Goal: Transaction & Acquisition: Purchase product/service

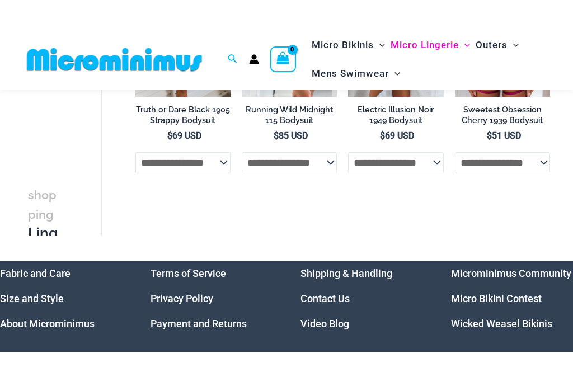
scroll to position [85, 0]
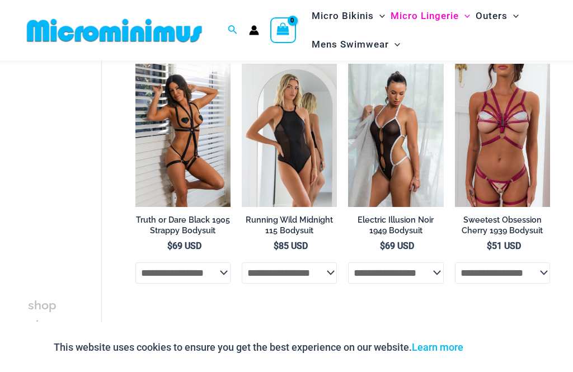
click at [242, 64] on img at bounding box center [242, 64] width 0 height 0
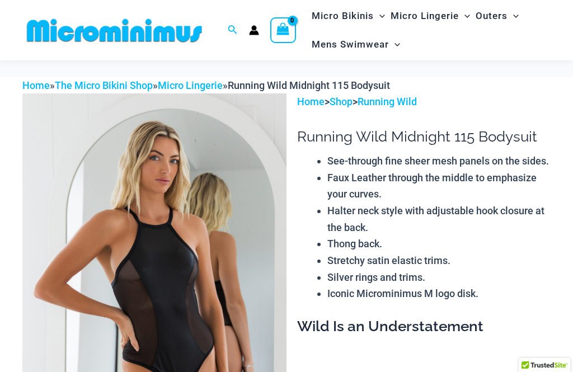
scroll to position [611, 0]
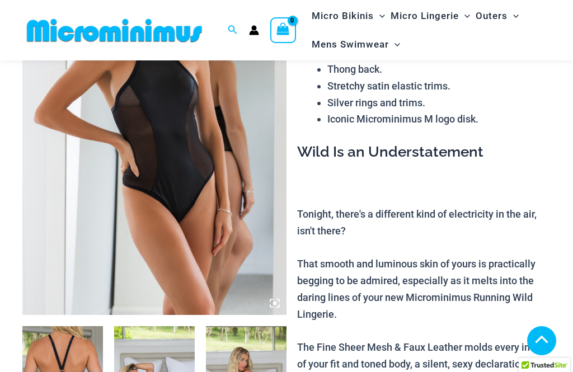
click at [280, 308] on img at bounding box center [154, 117] width 264 height 396
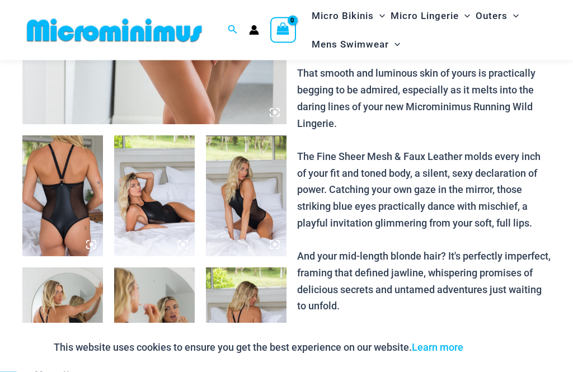
scroll to position [305, 0]
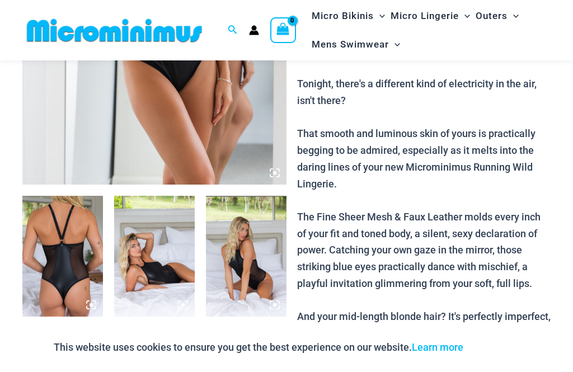
click at [69, 245] on img at bounding box center [62, 256] width 81 height 121
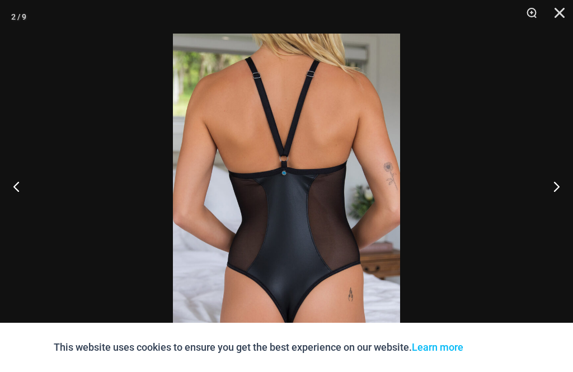
click at [560, 17] on button "Close" at bounding box center [556, 17] width 28 height 34
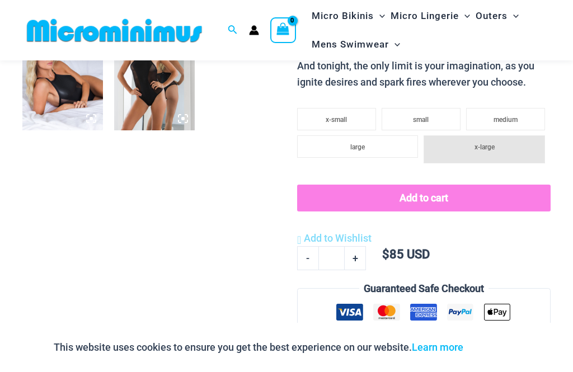
scroll to position [756, 0]
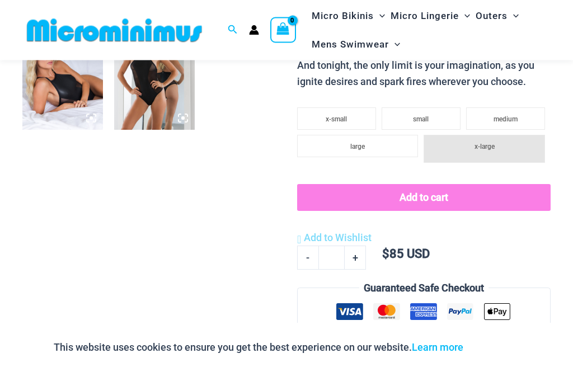
click at [521, 119] on li "medium" at bounding box center [505, 119] width 79 height 22
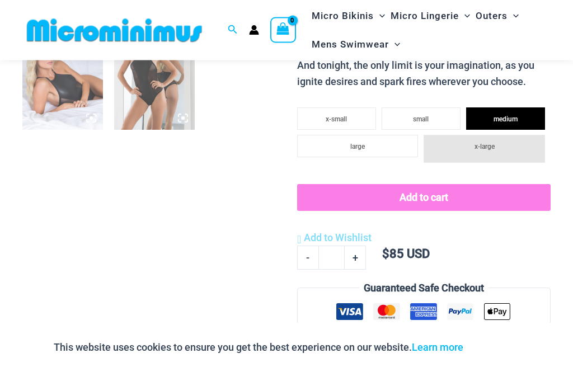
scroll to position [756, 0]
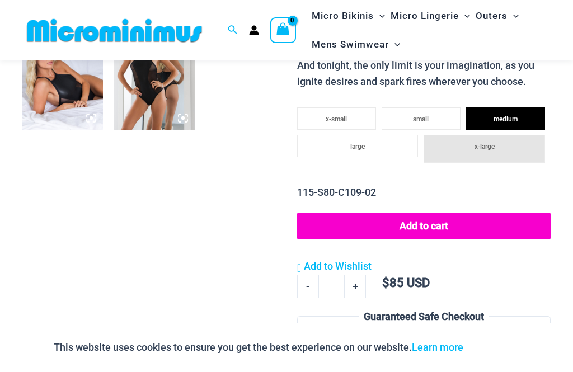
click at [472, 232] on button "Add to cart" at bounding box center [424, 226] width 254 height 27
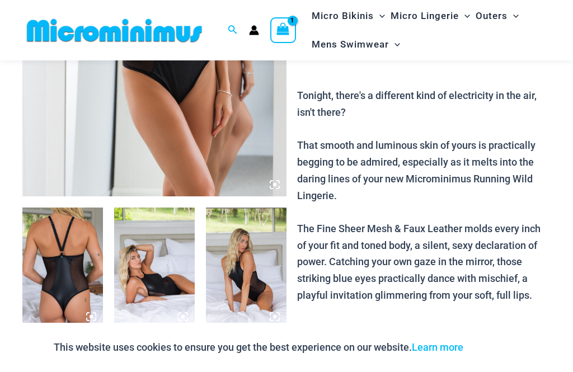
scroll to position [293, 0]
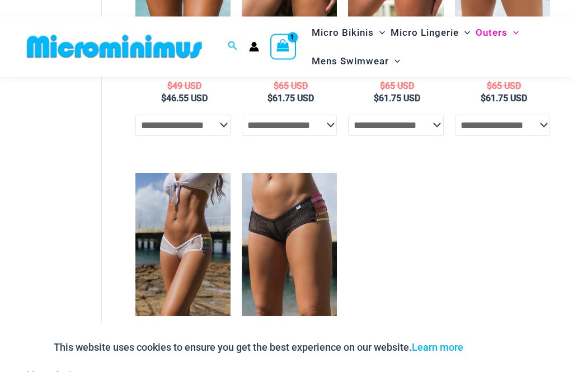
scroll to position [245, 0]
click at [242, 173] on img at bounding box center [242, 173] width 0 height 0
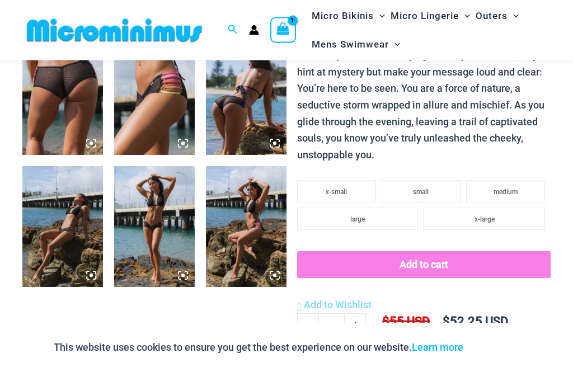
scroll to position [467, 0]
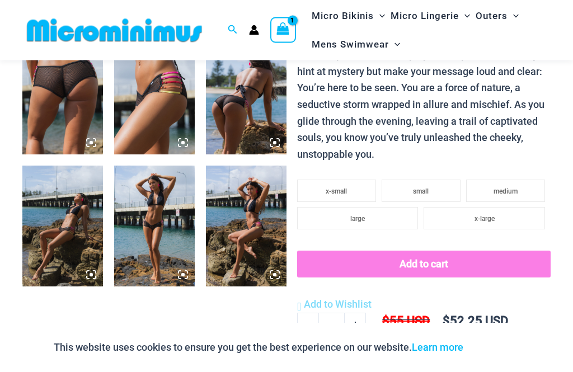
click at [513, 188] on span "medium" at bounding box center [506, 192] width 24 height 8
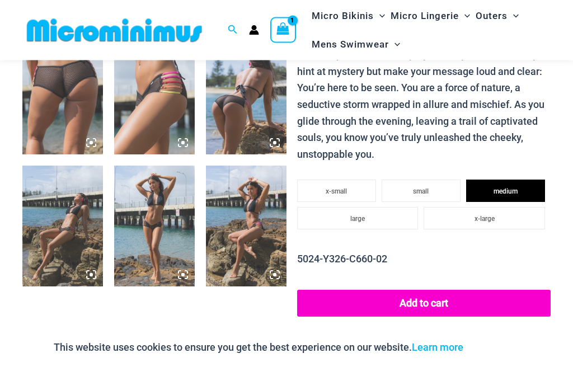
scroll to position [467, 0]
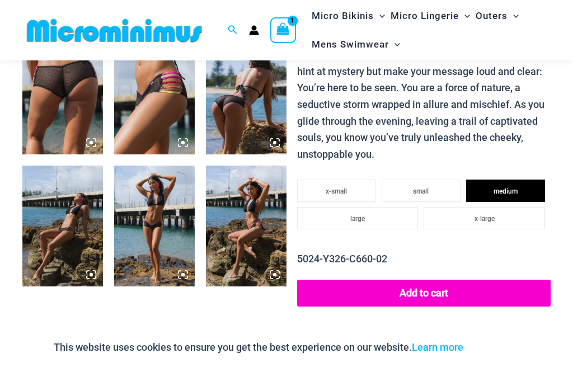
click at [436, 281] on button "Add to cart" at bounding box center [424, 293] width 254 height 27
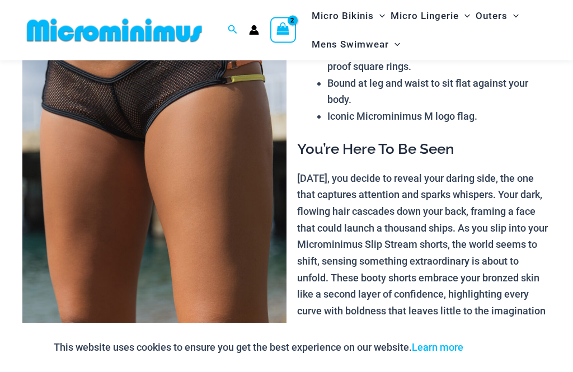
scroll to position [144, 0]
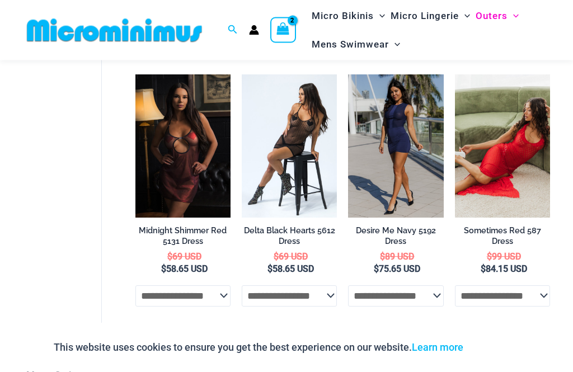
scroll to position [72, 0]
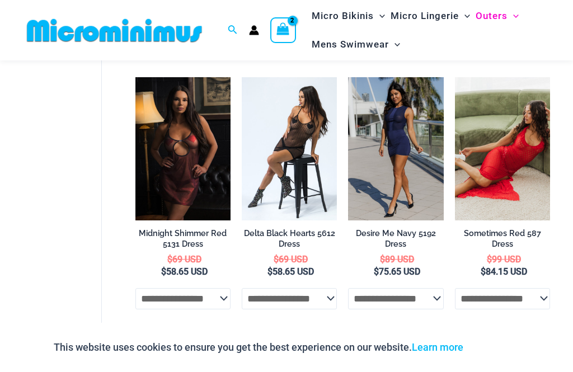
click at [348, 77] on img at bounding box center [348, 77] width 0 height 0
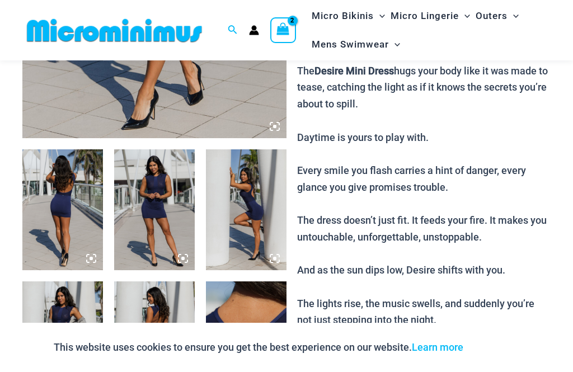
scroll to position [354, 0]
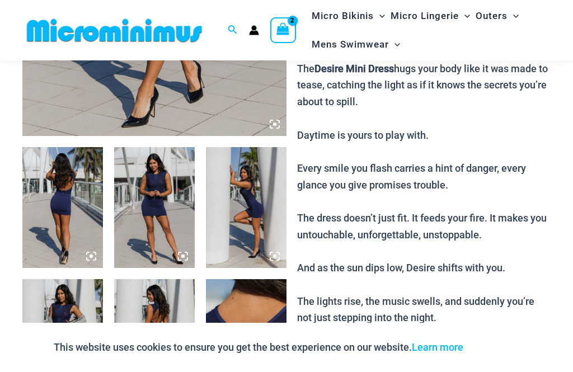
click at [155, 226] on img at bounding box center [154, 207] width 81 height 121
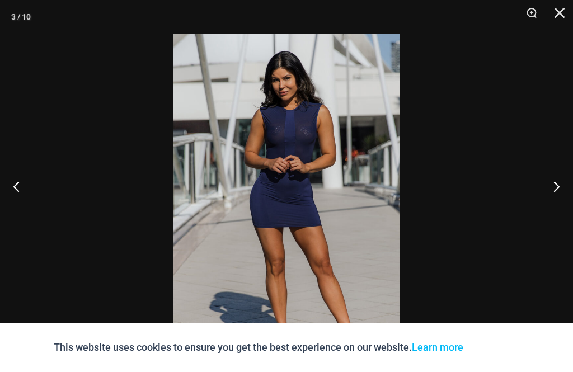
click at [534, 15] on button "Zoom" at bounding box center [528, 17] width 28 height 34
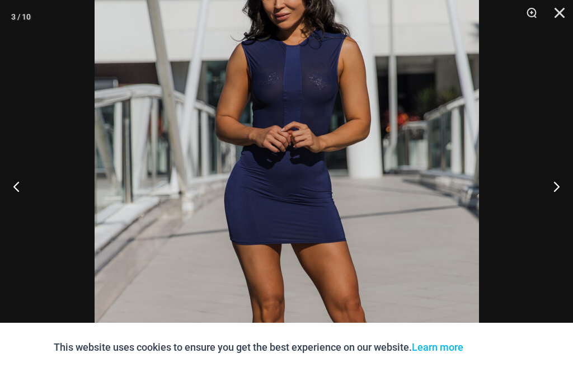
click at [560, 201] on button "Next" at bounding box center [552, 186] width 42 height 56
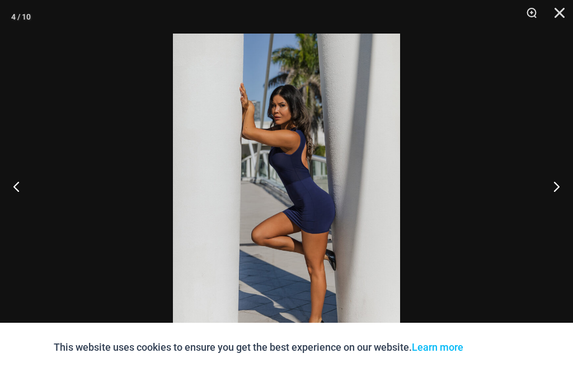
click at [558, 203] on button "Next" at bounding box center [552, 186] width 42 height 56
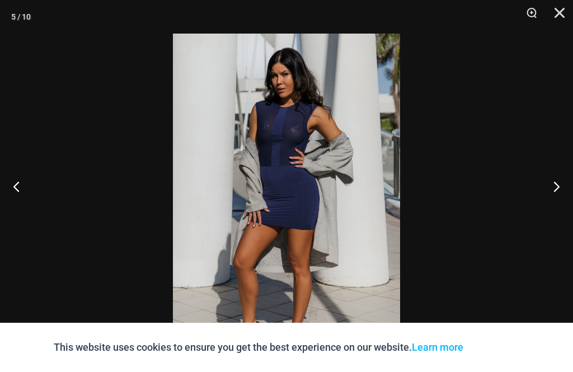
click at [558, 210] on button "Next" at bounding box center [552, 186] width 42 height 56
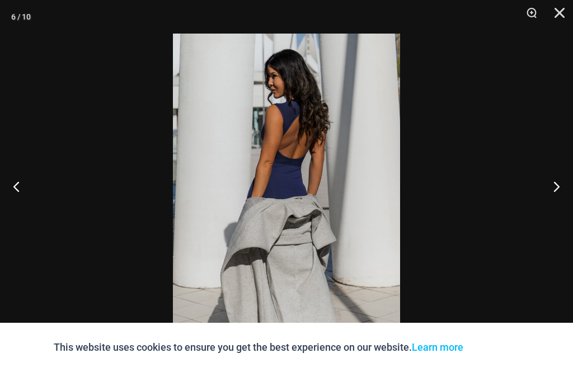
click at [555, 210] on button "Next" at bounding box center [552, 186] width 42 height 56
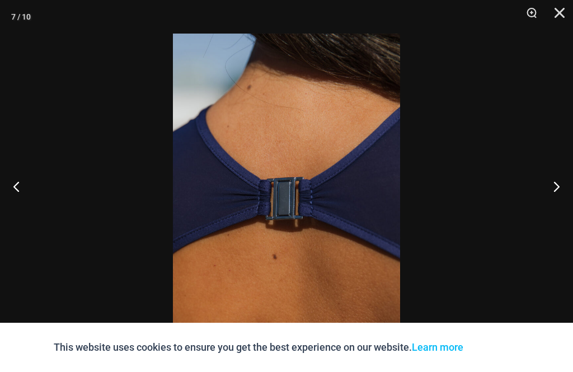
click at [556, 211] on button "Next" at bounding box center [552, 186] width 42 height 56
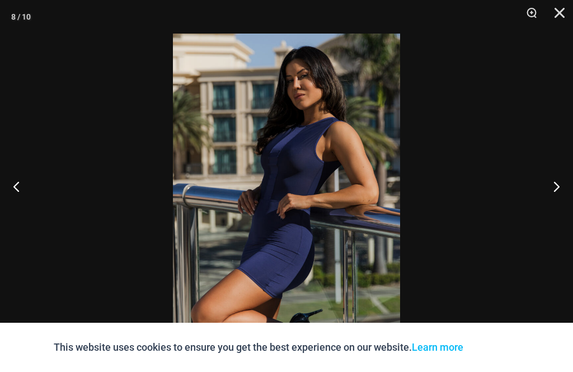
click at [555, 210] on button "Next" at bounding box center [552, 186] width 42 height 56
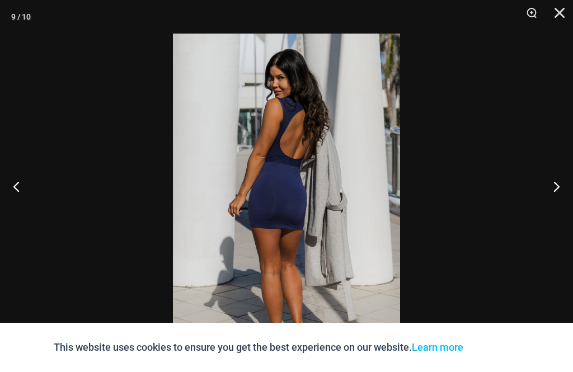
click at [567, 15] on button "Close" at bounding box center [556, 17] width 28 height 34
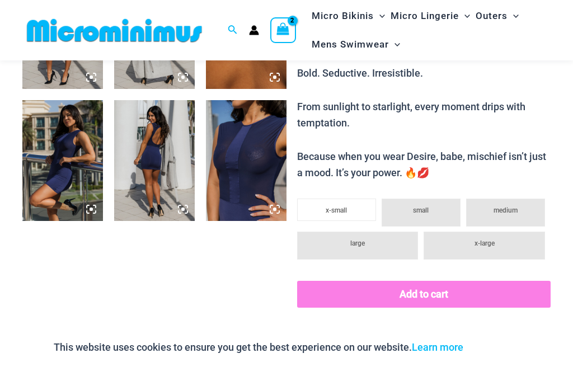
scroll to position [668, 0]
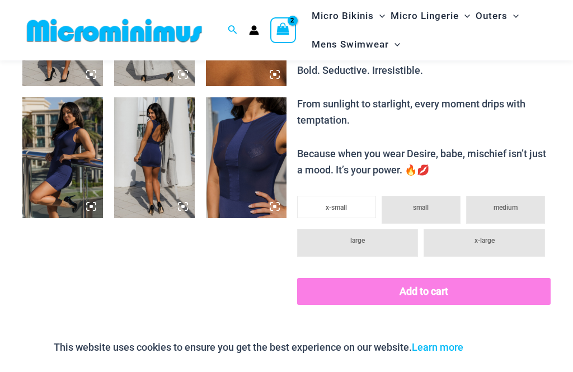
click at [519, 196] on li "medium" at bounding box center [505, 210] width 79 height 28
click at [516, 204] on span "medium" at bounding box center [506, 208] width 24 height 8
click at [511, 196] on li "medium" at bounding box center [505, 210] width 79 height 28
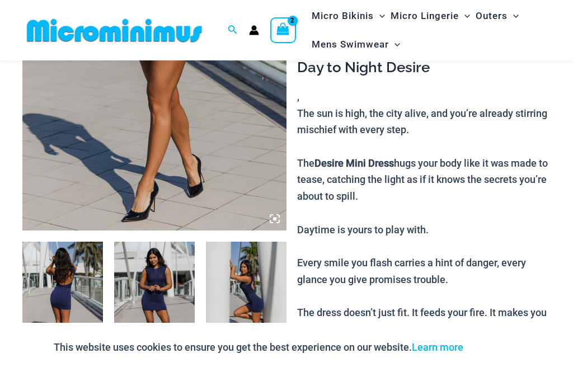
scroll to position [259, 0]
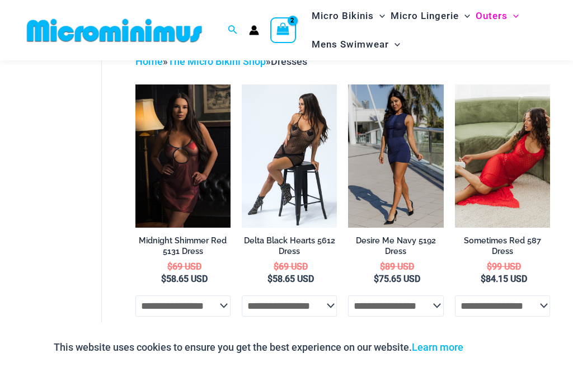
scroll to position [63, 0]
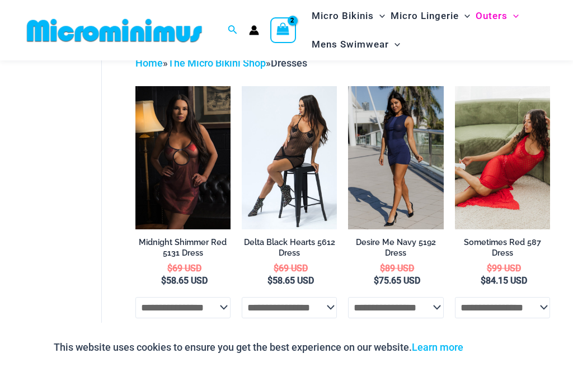
click at [135, 86] on img at bounding box center [135, 86] width 0 height 0
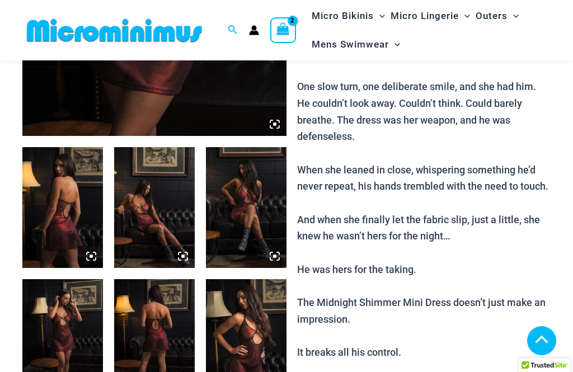
scroll to position [423, 0]
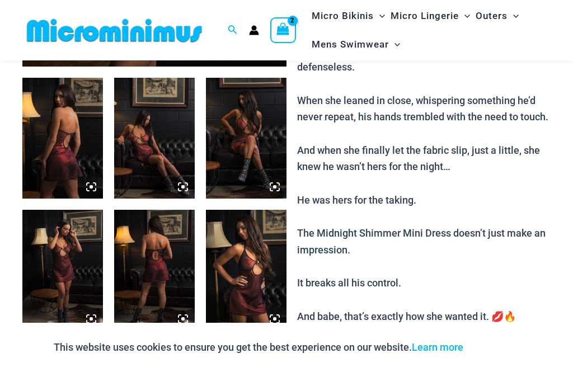
click at [149, 273] on img at bounding box center [154, 270] width 81 height 121
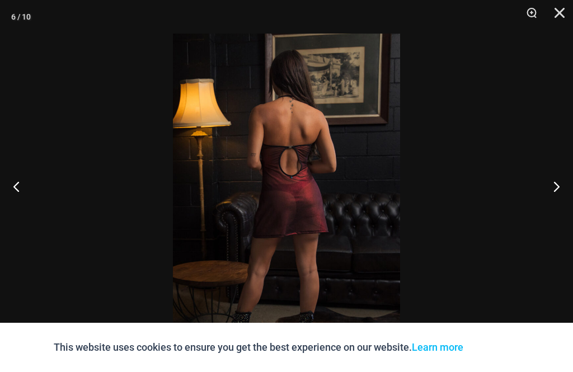
click at [532, 14] on button "Zoom" at bounding box center [528, 17] width 28 height 34
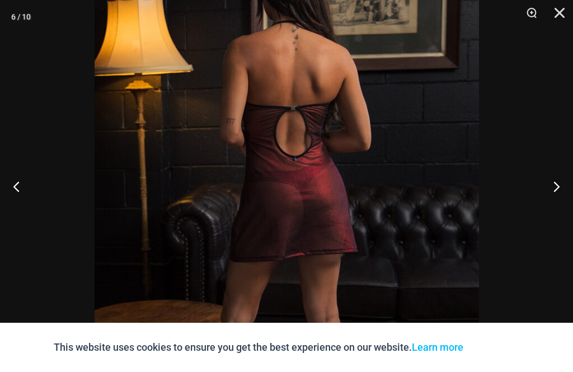
click at [527, 12] on button "Zoom" at bounding box center [528, 17] width 28 height 34
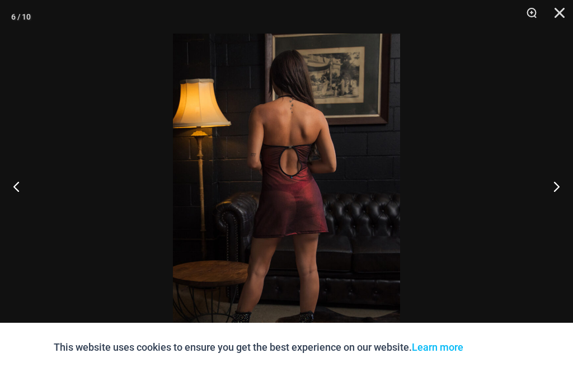
click at [558, 210] on button "Next" at bounding box center [552, 186] width 42 height 56
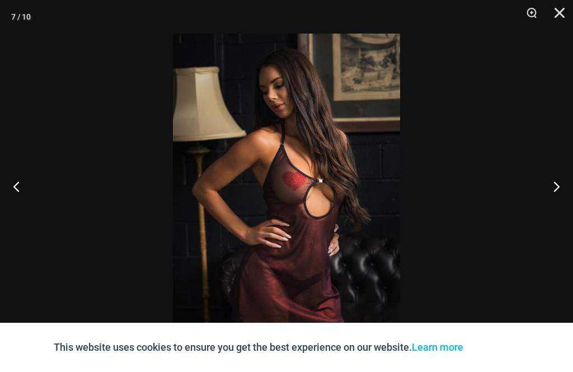
click at [565, 205] on button "Next" at bounding box center [552, 186] width 42 height 56
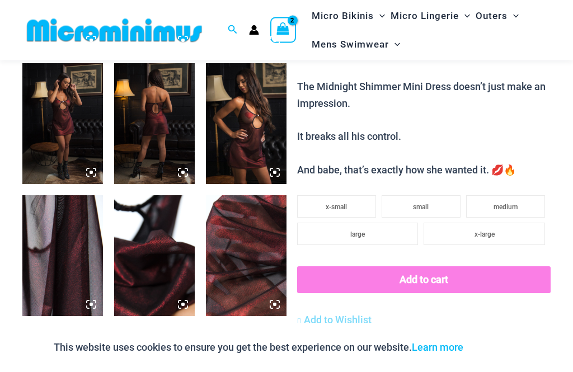
scroll to position [570, 0]
click at [523, 195] on li "medium" at bounding box center [505, 206] width 79 height 22
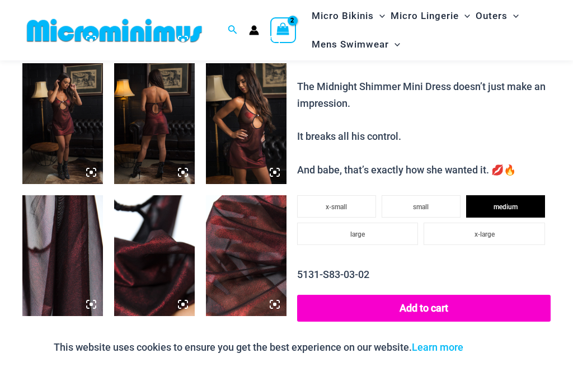
click at [443, 295] on button "Add to cart" at bounding box center [424, 308] width 254 height 27
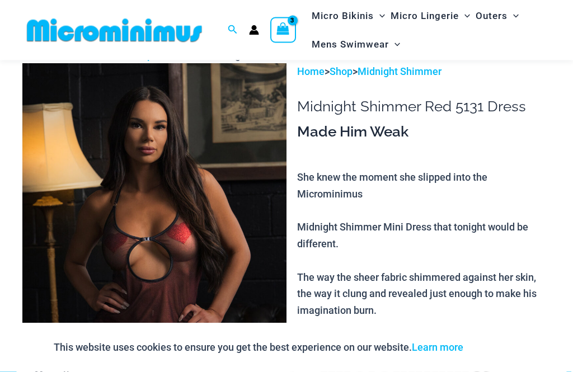
scroll to position [0, 0]
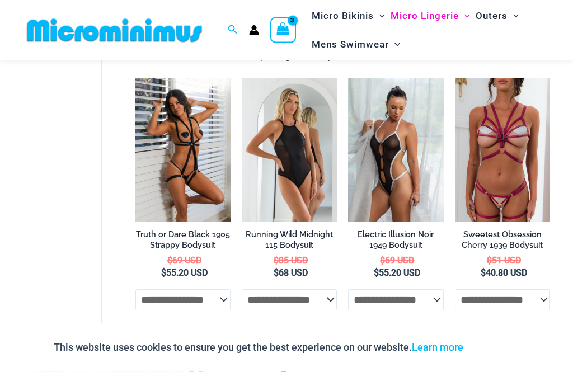
scroll to position [71, 0]
click at [348, 78] on img at bounding box center [348, 78] width 0 height 0
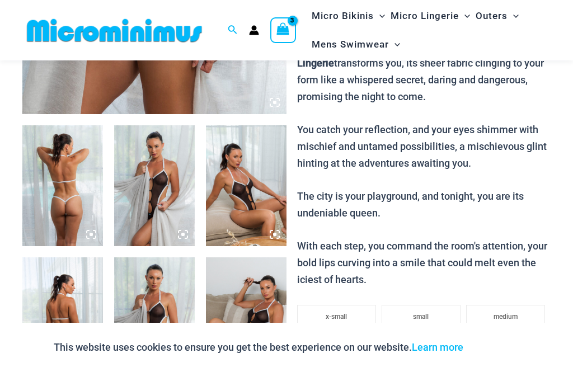
scroll to position [377, 0]
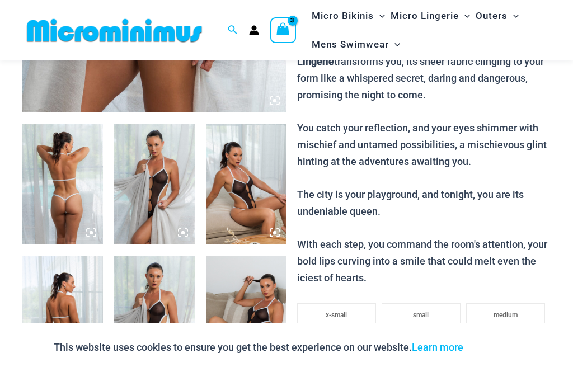
click at [67, 189] on img at bounding box center [62, 184] width 81 height 121
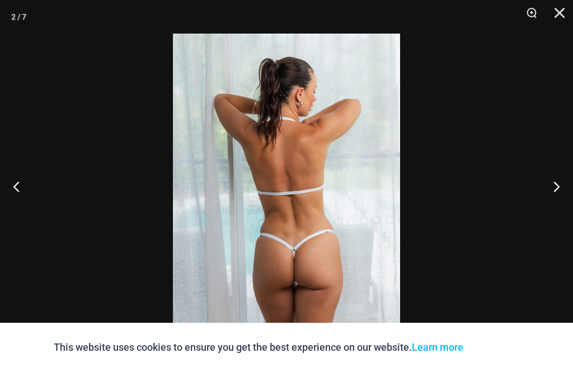
click at [531, 13] on button "Zoom" at bounding box center [528, 17] width 28 height 34
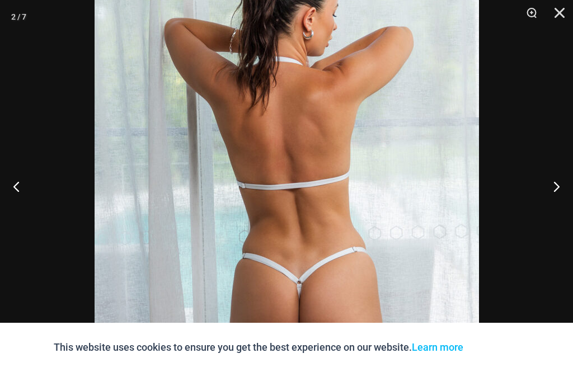
click at [561, 210] on button "Next" at bounding box center [552, 186] width 42 height 56
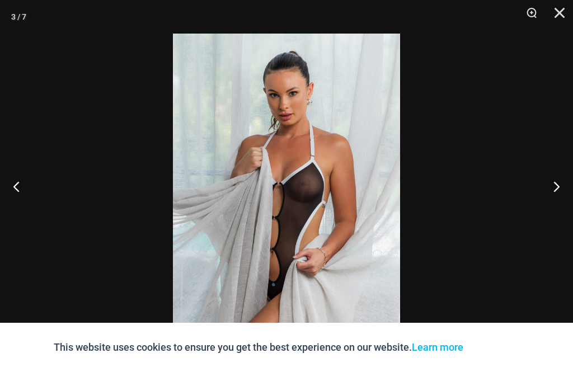
click at [564, 204] on button "Next" at bounding box center [552, 186] width 42 height 56
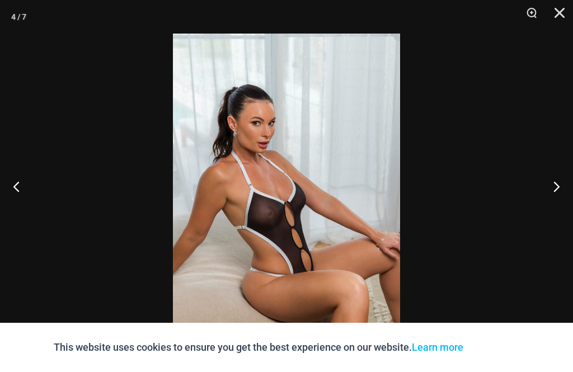
click at [567, 203] on button "Next" at bounding box center [552, 186] width 42 height 56
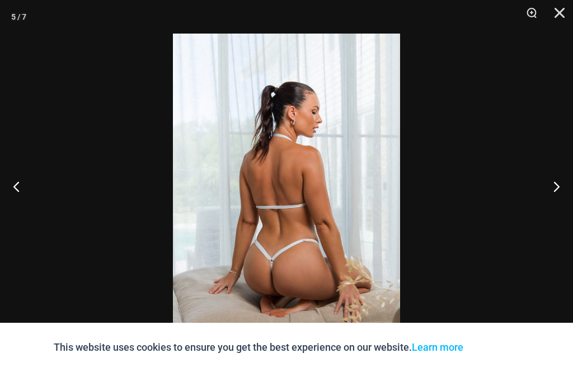
click at [568, 202] on button "Next" at bounding box center [552, 186] width 42 height 56
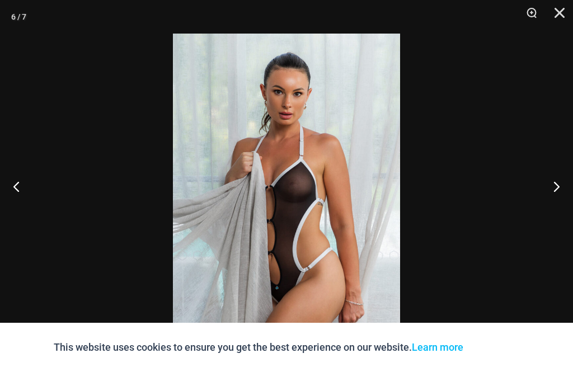
click at [570, 199] on button "Next" at bounding box center [552, 186] width 42 height 56
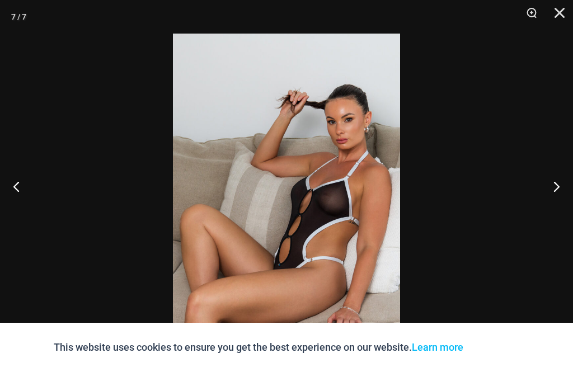
click at [564, 13] on button "Close" at bounding box center [556, 17] width 28 height 34
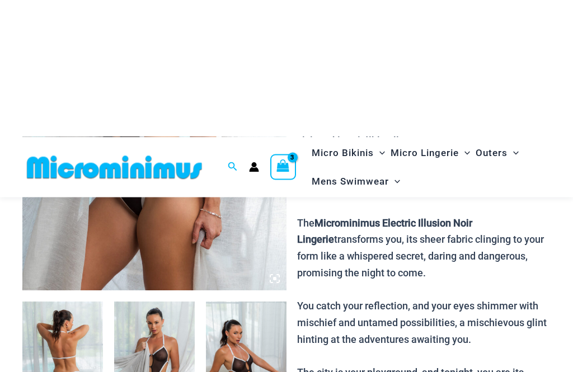
scroll to position [0, 0]
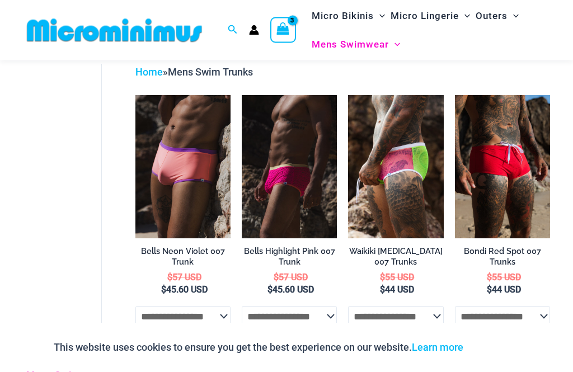
scroll to position [50, 0]
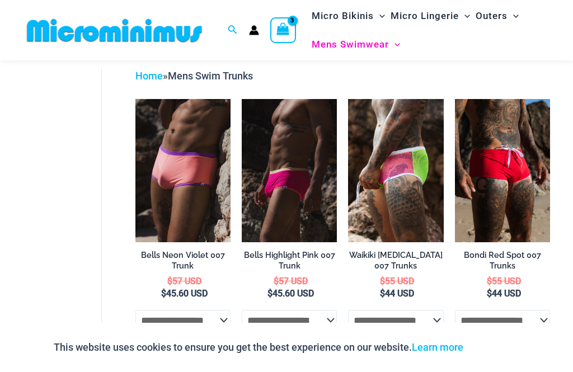
click at [455, 99] on img at bounding box center [455, 99] width 0 height 0
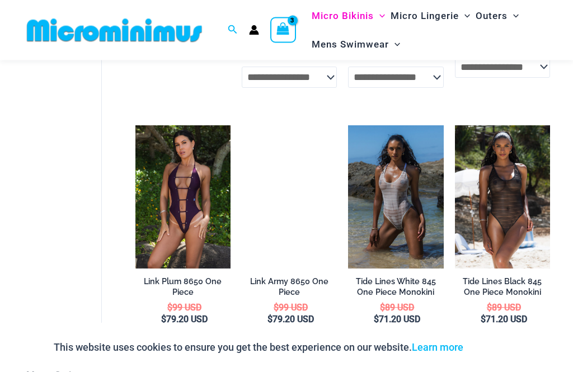
scroll to position [863, 0]
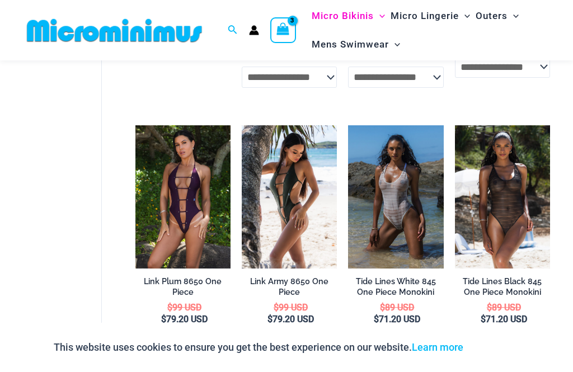
click at [348, 125] on img at bounding box center [348, 125] width 0 height 0
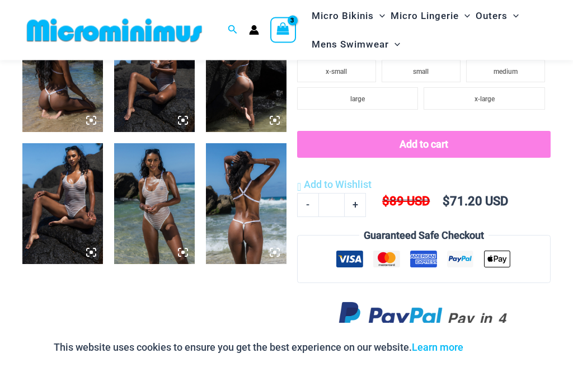
scroll to position [498, 0]
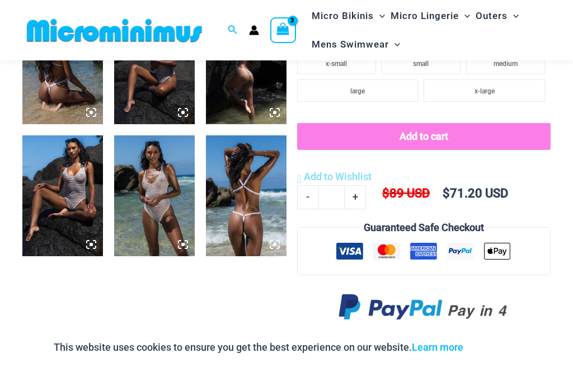
click at [68, 202] on img at bounding box center [62, 195] width 81 height 121
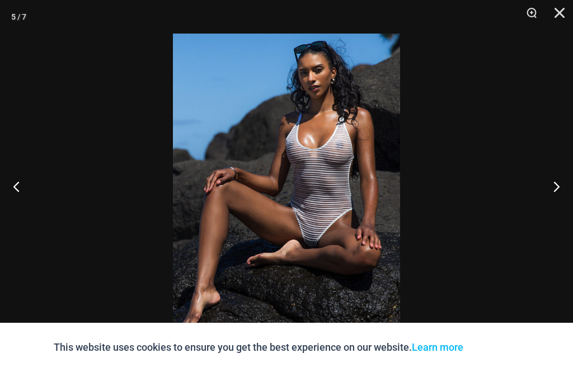
click at [528, 13] on button "Zoom" at bounding box center [528, 17] width 28 height 34
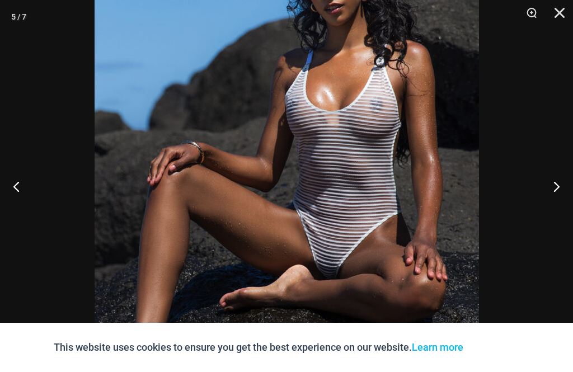
click at [551, 211] on button "Next" at bounding box center [552, 186] width 42 height 56
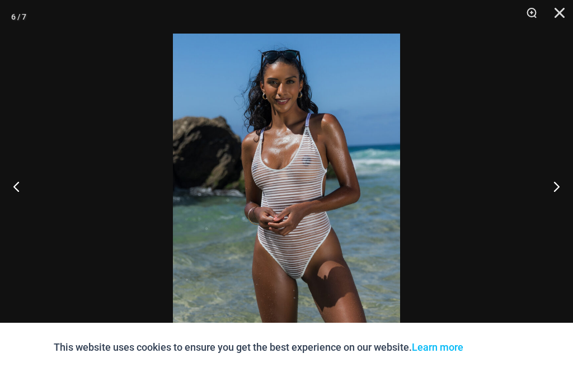
click at [554, 206] on button "Next" at bounding box center [552, 186] width 42 height 56
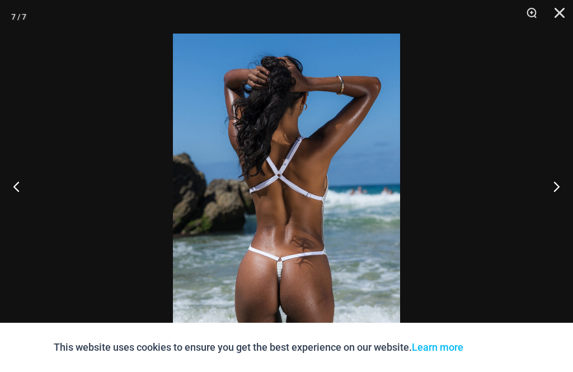
click at [15, 197] on button "Previous" at bounding box center [21, 186] width 42 height 56
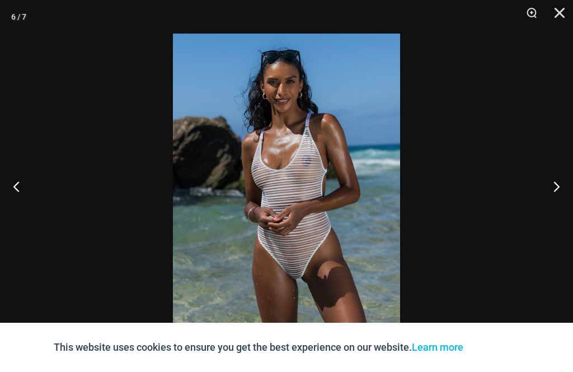
click at [558, 204] on button "Next" at bounding box center [552, 186] width 42 height 56
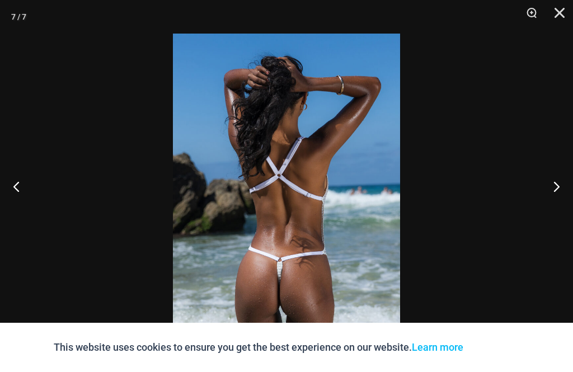
click at [523, 11] on button "Zoom" at bounding box center [528, 17] width 28 height 34
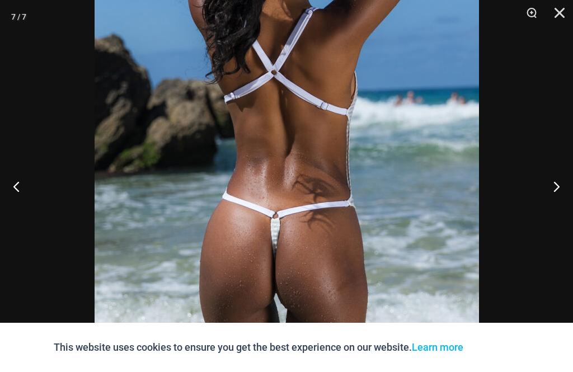
click at [21, 208] on button "Previous" at bounding box center [21, 186] width 42 height 56
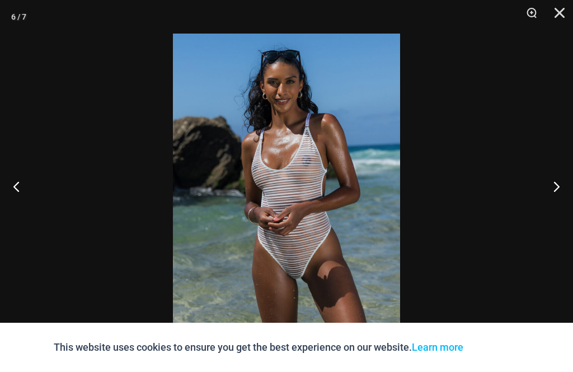
click at [561, 208] on button "Next" at bounding box center [552, 186] width 42 height 56
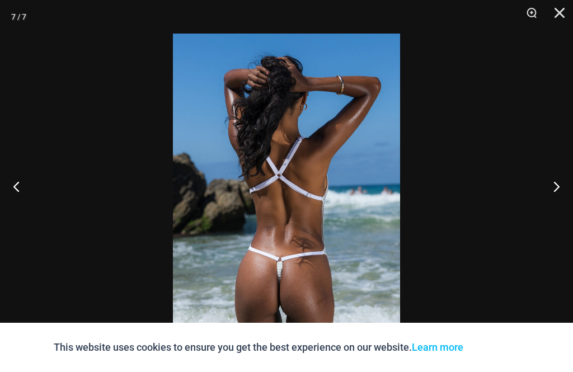
click at [560, 9] on button "Close" at bounding box center [556, 17] width 28 height 34
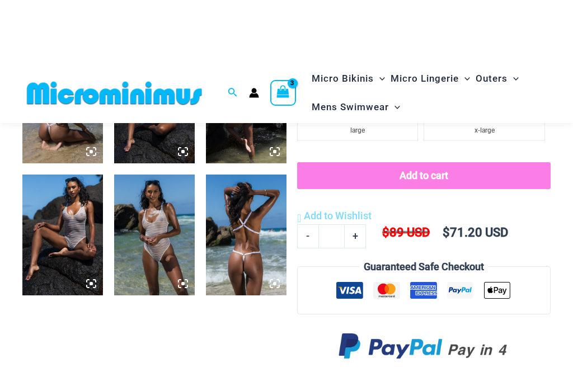
scroll to position [373, 0]
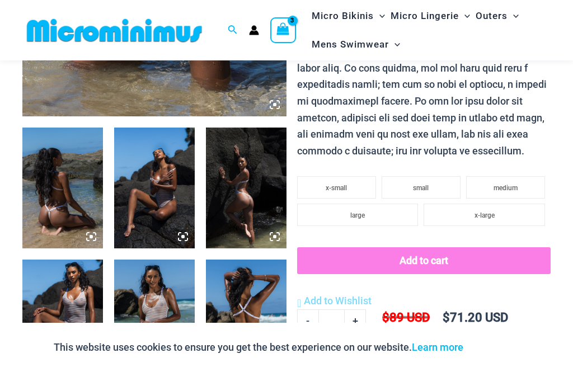
click at [520, 176] on li "medium" at bounding box center [505, 187] width 79 height 22
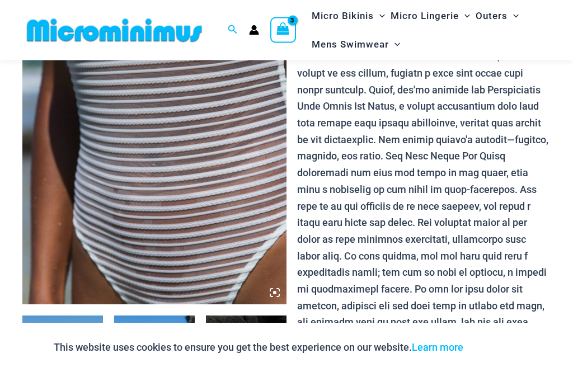
scroll to position [174, 0]
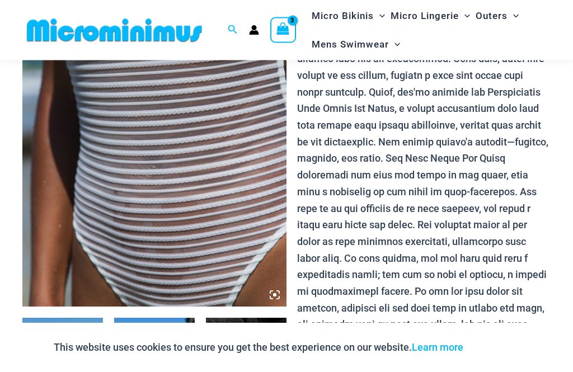
click at [276, 293] on icon at bounding box center [275, 296] width 10 height 10
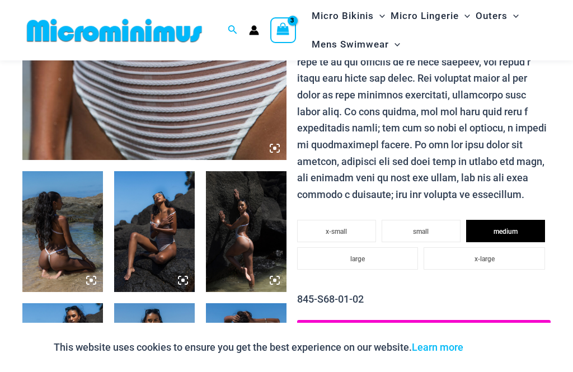
scroll to position [336, 0]
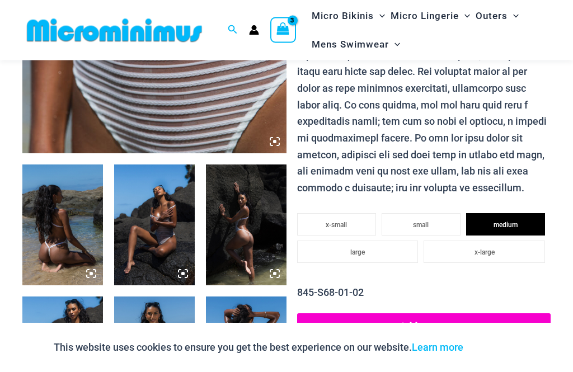
click at [478, 321] on button "Add to cart" at bounding box center [424, 327] width 254 height 27
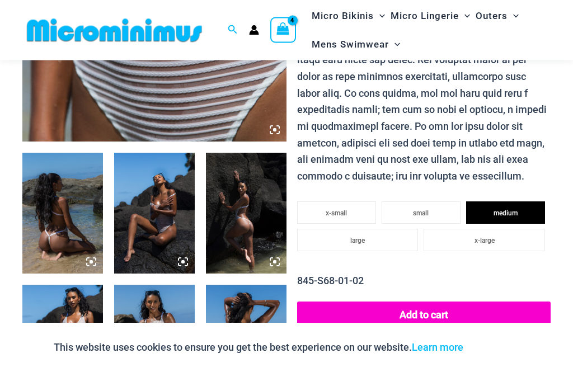
click at [439, 302] on button "Add to cart" at bounding box center [424, 315] width 254 height 27
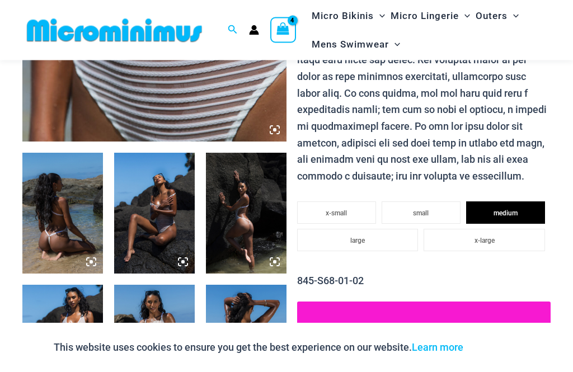
scroll to position [348, 0]
click at [289, 34] on icon "View Shopping Cart, 5 items" at bounding box center [283, 29] width 13 height 13
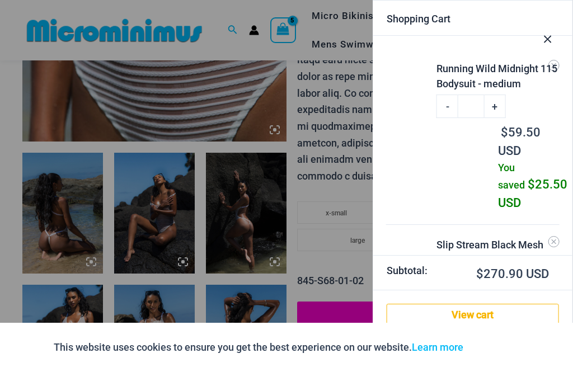
scroll to position [0, 0]
click at [337, 93] on div at bounding box center [286, 186] width 573 height 372
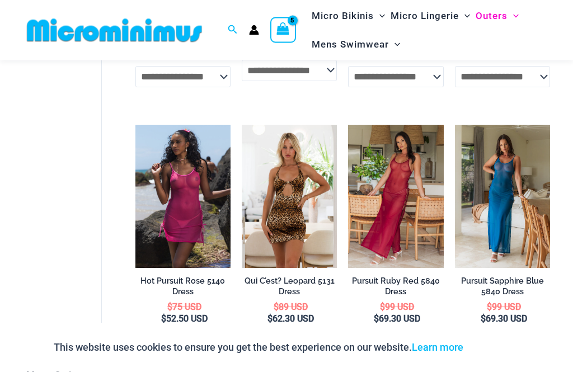
scroll to position [563, 0]
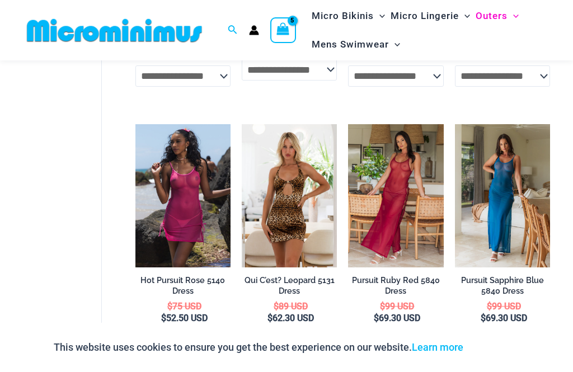
click at [242, 124] on img at bounding box center [242, 124] width 0 height 0
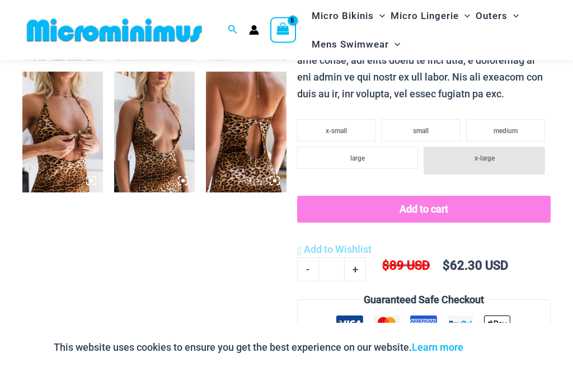
scroll to position [566, 0]
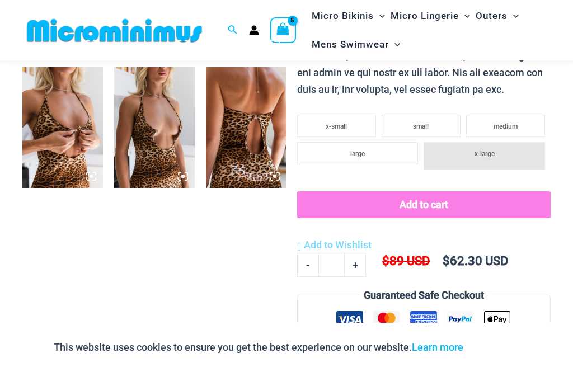
click at [519, 115] on li "medium" at bounding box center [505, 126] width 79 height 22
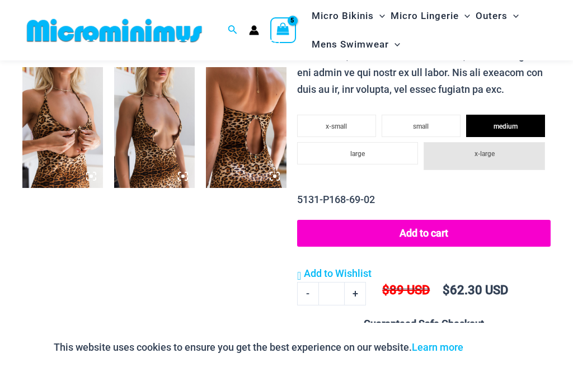
click at [448, 220] on button "Add to cart" at bounding box center [424, 233] width 254 height 27
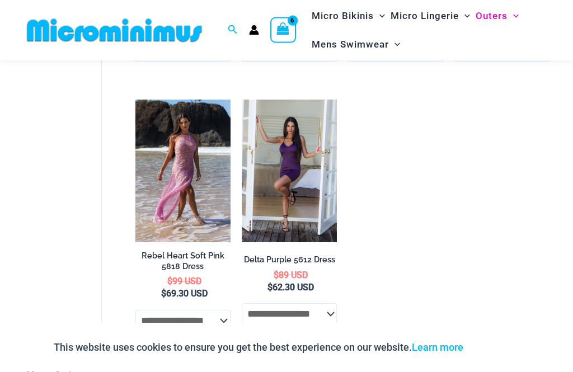
scroll to position [829, 0]
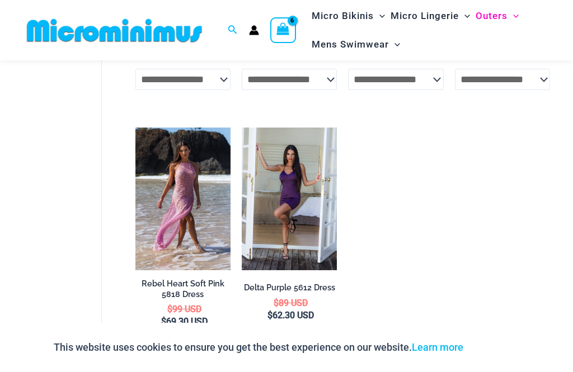
click at [242, 128] on img at bounding box center [242, 128] width 0 height 0
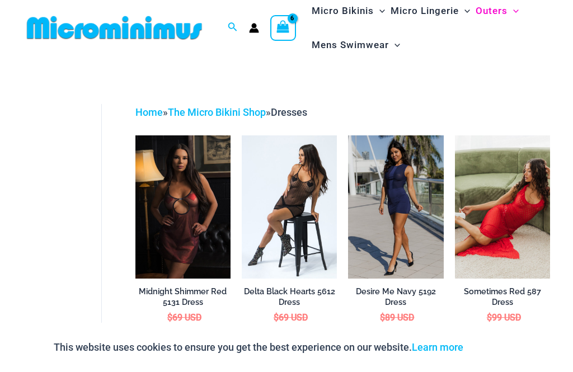
scroll to position [0, 0]
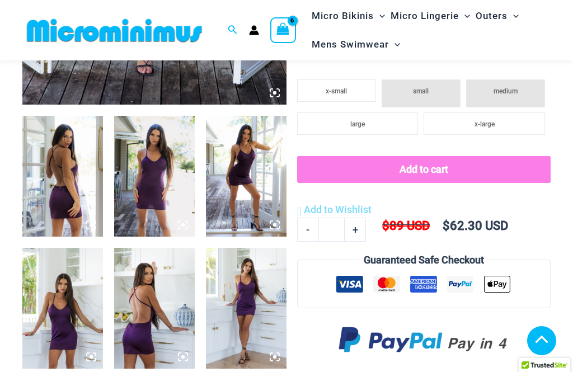
scroll to position [385, 0]
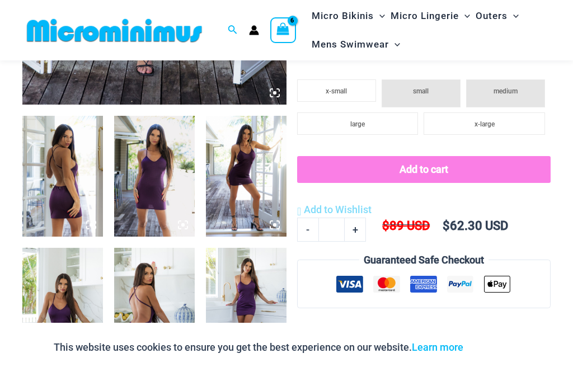
click at [152, 184] on img at bounding box center [154, 176] width 81 height 121
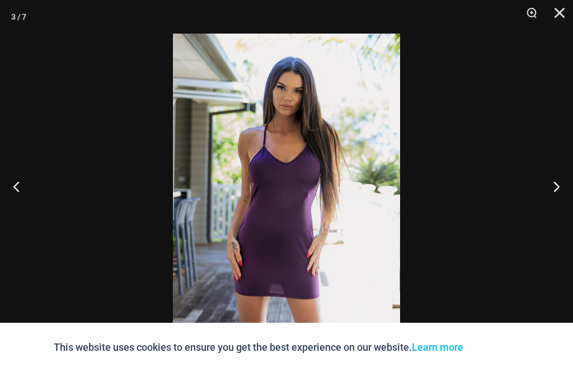
click at [559, 16] on button "Close" at bounding box center [556, 17] width 28 height 34
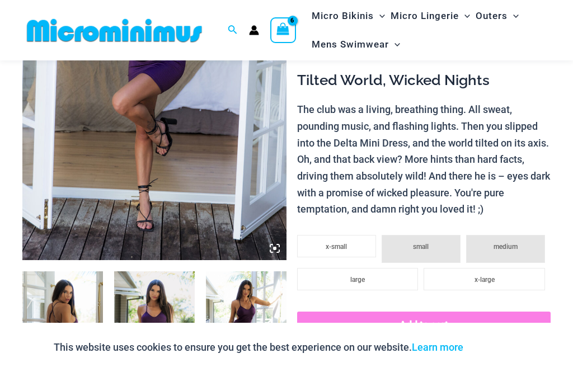
scroll to position [136, 0]
